Goal: Entertainment & Leisure: Consume media (video, audio)

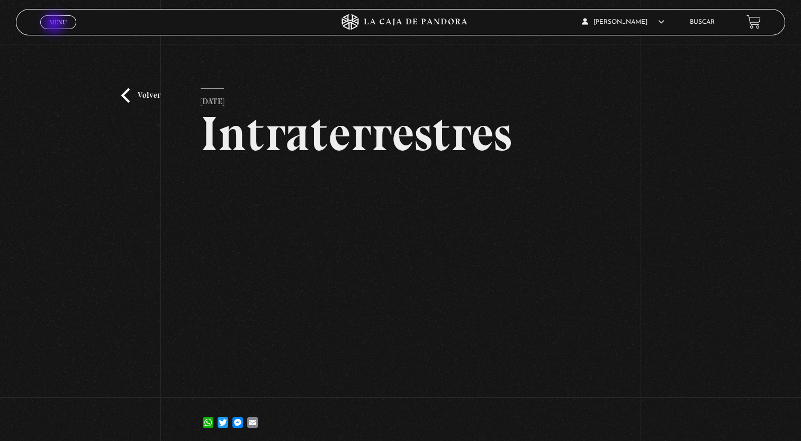
click at [55, 24] on span "Menu" at bounding box center [57, 22] width 17 height 6
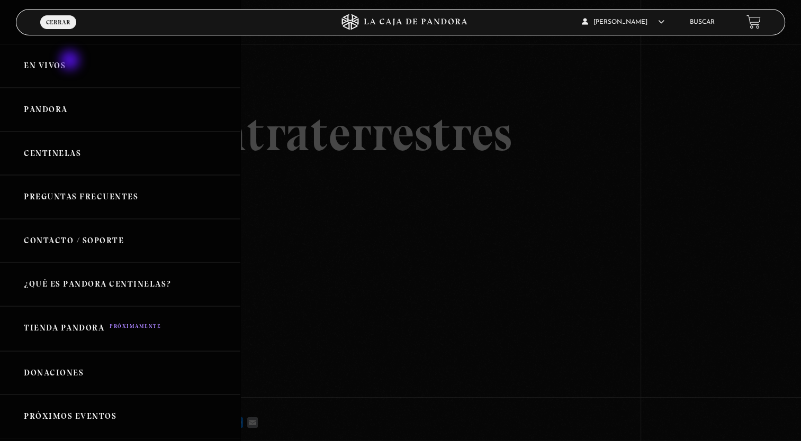
click at [71, 61] on link "En vivos" at bounding box center [120, 66] width 240 height 44
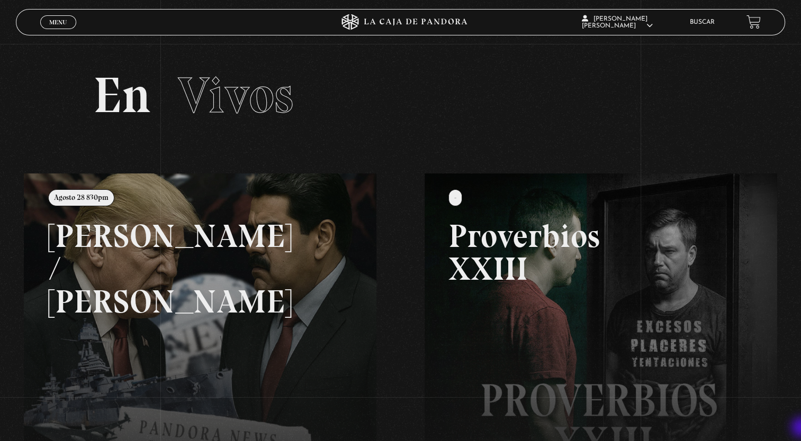
scroll to position [248, 0]
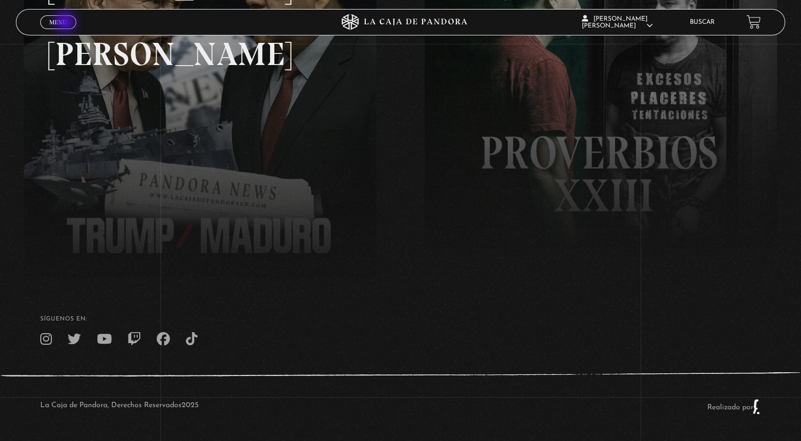
click at [66, 23] on span "Menu" at bounding box center [57, 22] width 17 height 6
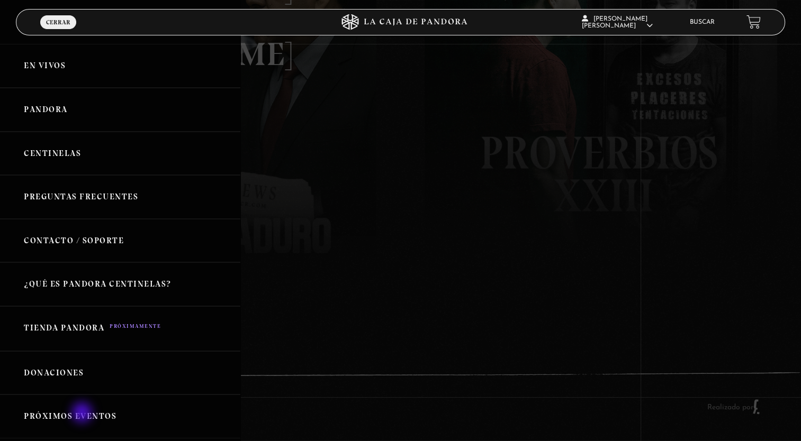
click at [83, 414] on link "Próximos Eventos" at bounding box center [120, 417] width 240 height 44
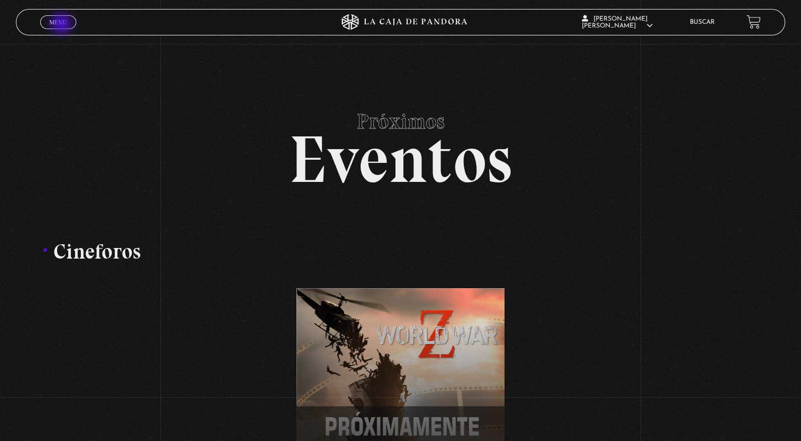
click at [62, 25] on span "Menu" at bounding box center [57, 22] width 17 height 6
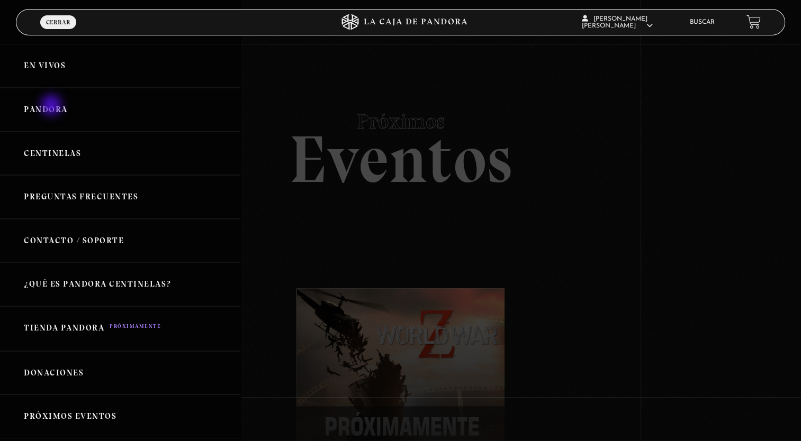
click at [52, 106] on link "Pandora" at bounding box center [120, 110] width 240 height 44
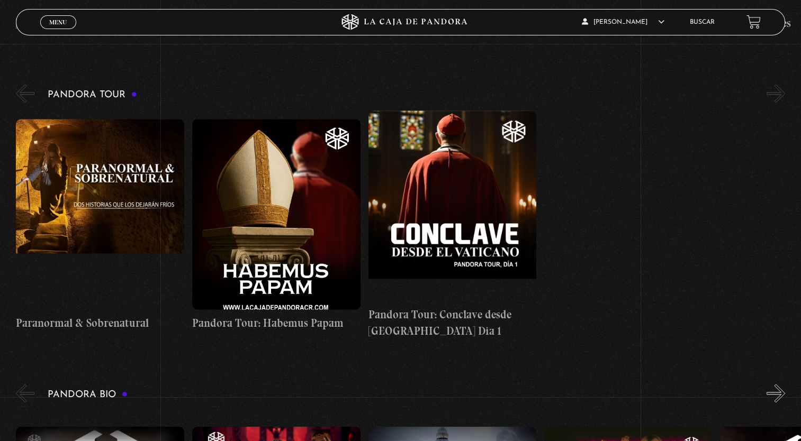
scroll to position [1461, 0]
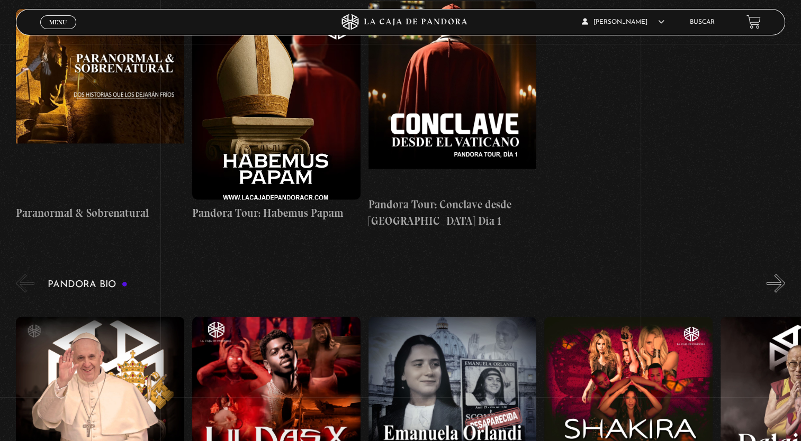
click at [449, 348] on figure at bounding box center [452, 412] width 168 height 191
click at [457, 344] on figure at bounding box center [452, 412] width 168 height 191
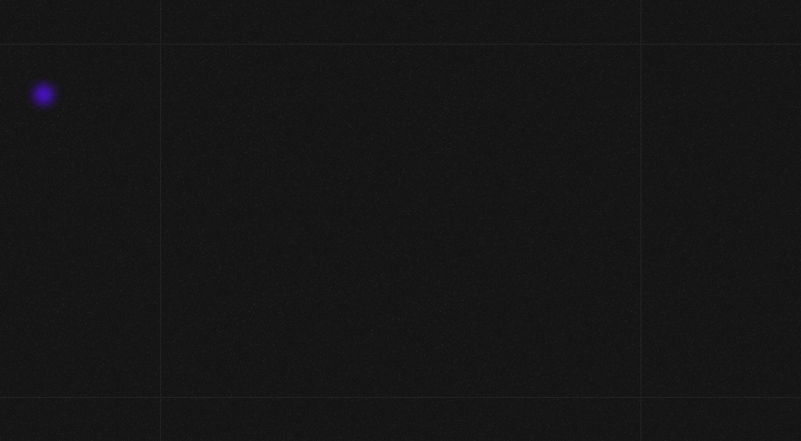
click at [465, 334] on iframe at bounding box center [401, 286] width 400 height 225
